Goal: Task Accomplishment & Management: Manage account settings

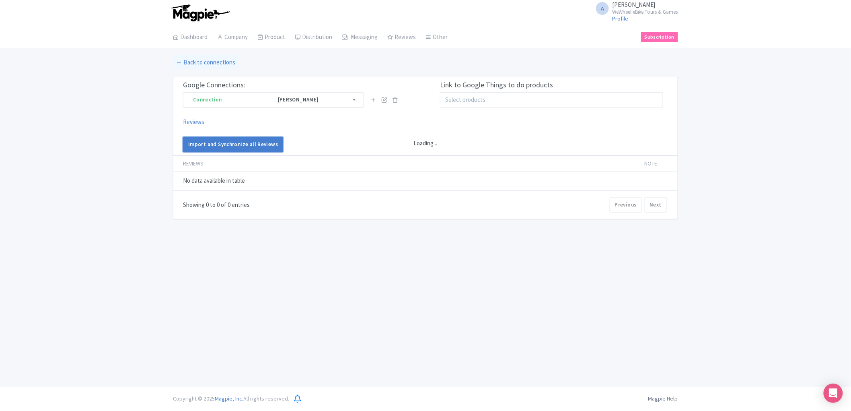
click at [255, 140] on link "Import and Synchronize all Reviews" at bounding box center [233, 144] width 100 height 15
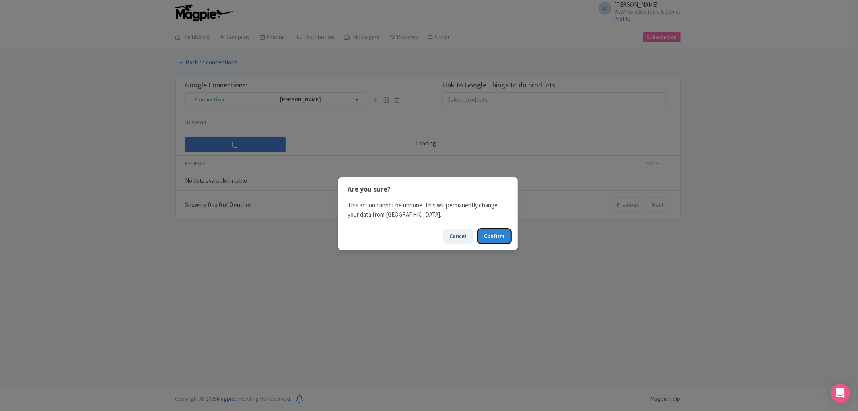
click at [495, 235] on button "Confirm" at bounding box center [494, 236] width 33 height 15
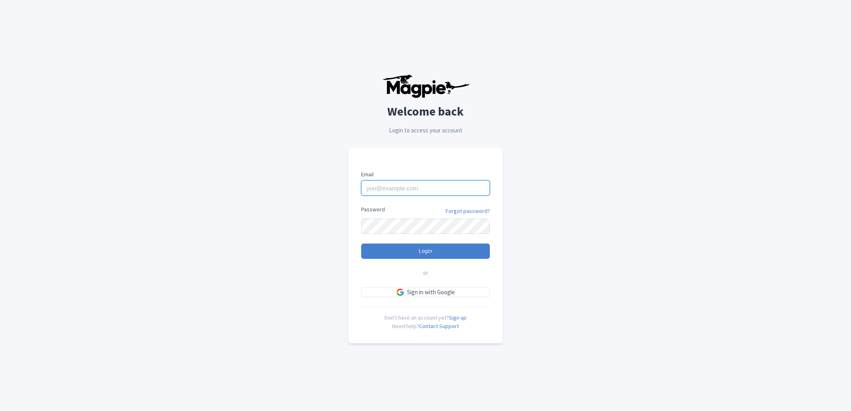
type input "[PERSON_NAME][EMAIL_ADDRESS][PERSON_NAME][DOMAIN_NAME]"
drag, startPoint x: 0, startPoint y: 0, endPoint x: 416, endPoint y: 247, distance: 483.8
click at [416, 247] on input "Login" at bounding box center [425, 250] width 129 height 15
type input "Logging in..."
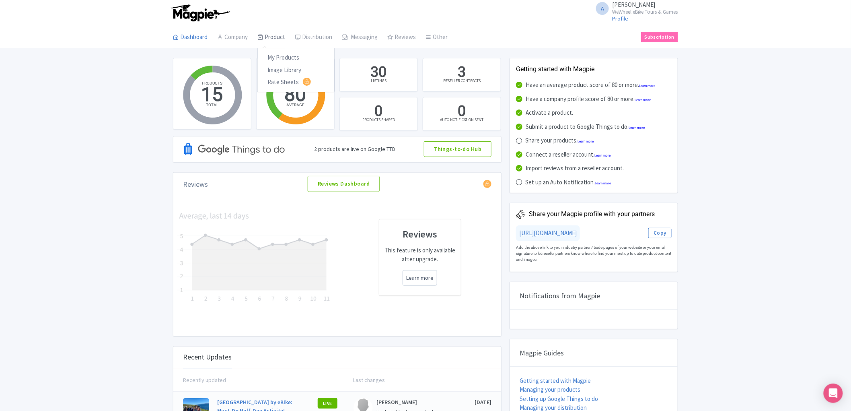
click at [280, 40] on link "Product" at bounding box center [271, 37] width 28 height 23
